Goal: Use online tool/utility: Utilize a website feature to perform a specific function

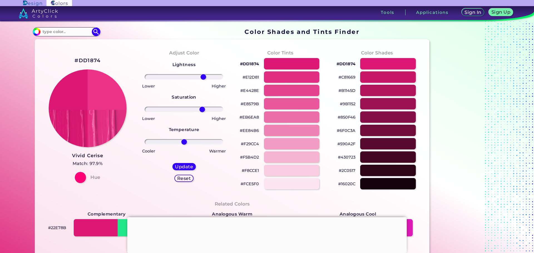
type input "53"
type input "8"
click at [183, 169] on h5 "Update" at bounding box center [183, 167] width 17 height 4
type input "#e9368a"
type input "0"
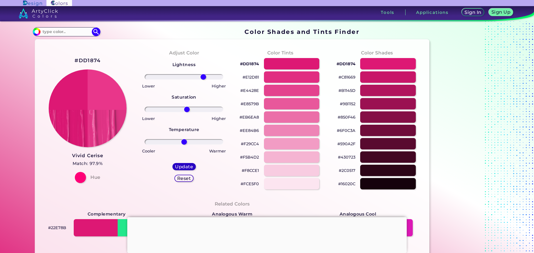
type input "0"
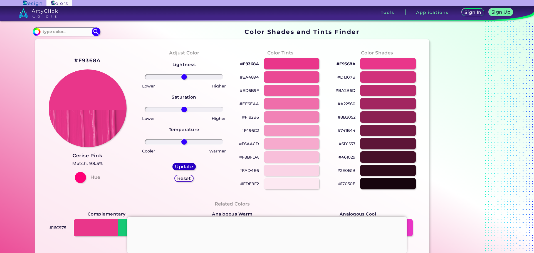
click at [184, 169] on h5 "Update" at bounding box center [184, 167] width 16 height 4
type input "#e93589"
